Goal: Information Seeking & Learning: Learn about a topic

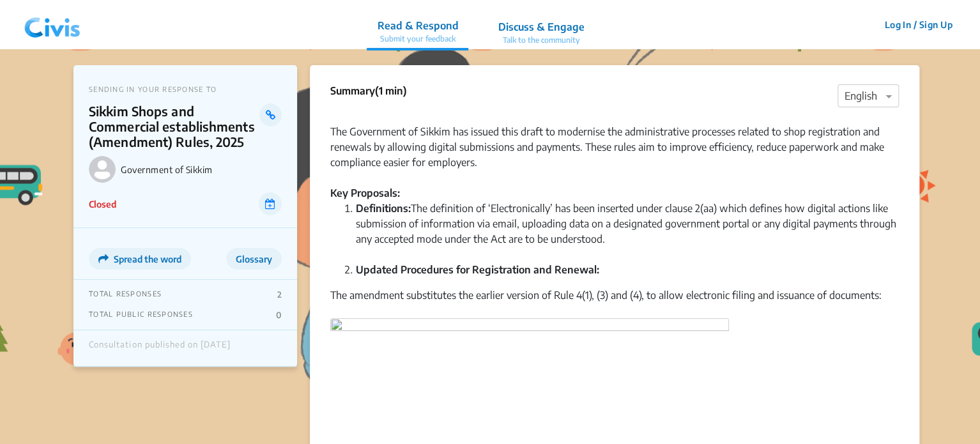
click at [41, 27] on img at bounding box center [52, 25] width 66 height 38
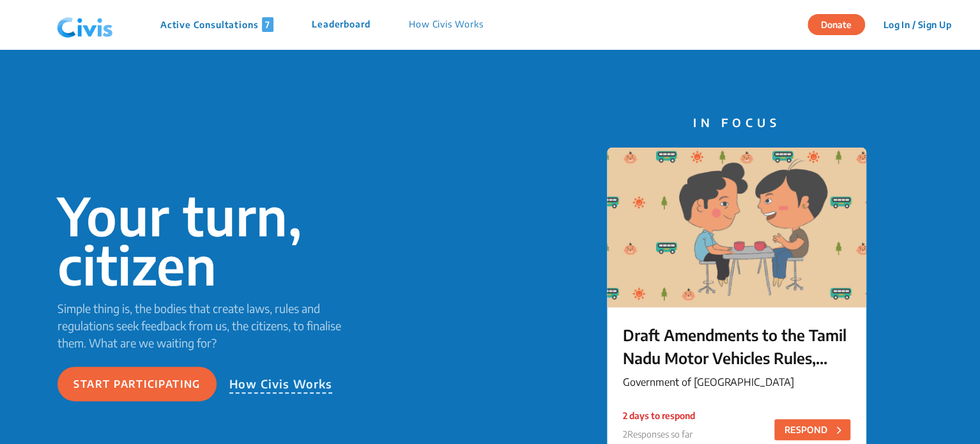
click at [225, 28] on p "Active Consultations 7" at bounding box center [216, 24] width 113 height 15
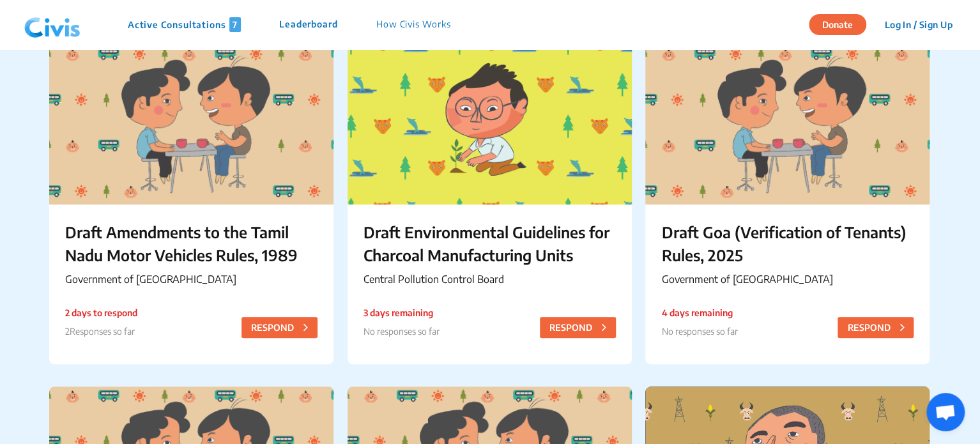
scroll to position [118, 0]
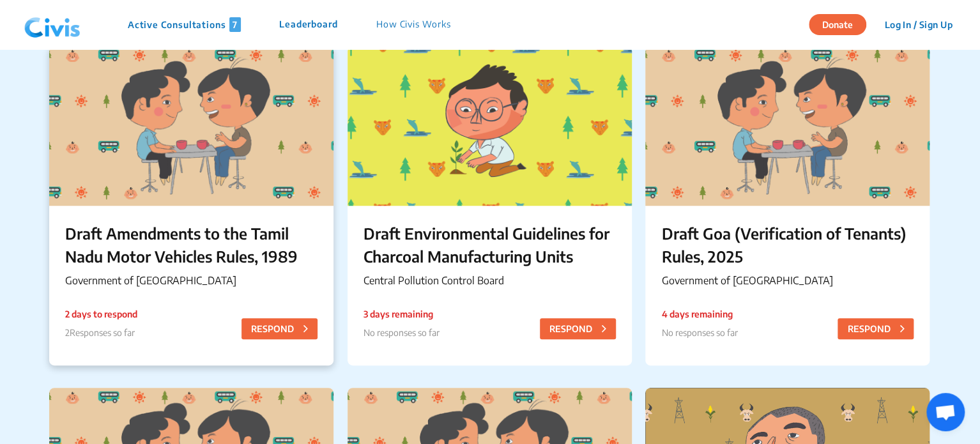
click at [232, 239] on p "Draft Amendments to the Tamil Nadu Motor Vehicles Rules, 1989" at bounding box center [191, 245] width 252 height 46
